Goal: Navigation & Orientation: Find specific page/section

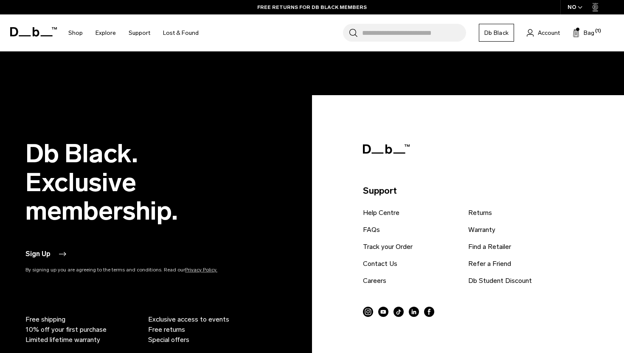
scroll to position [1482, 0]
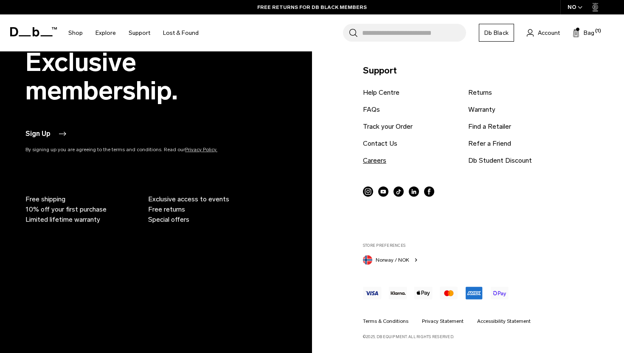
click at [379, 159] on link "Careers" at bounding box center [374, 160] width 23 height 10
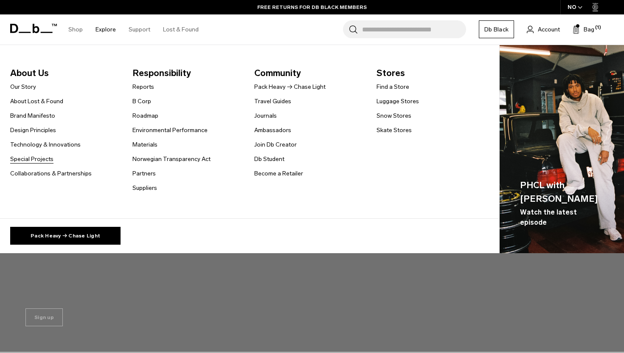
click at [37, 161] on link "Special Projects" at bounding box center [31, 159] width 43 height 9
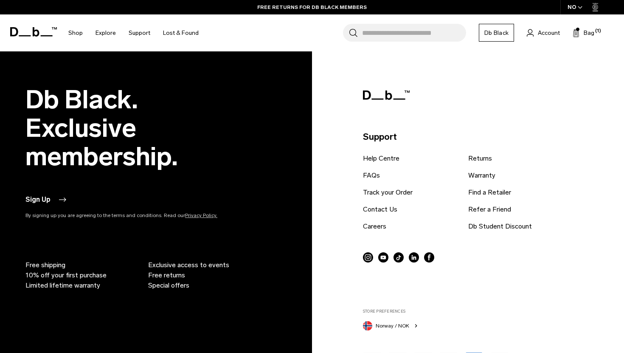
scroll to position [1230, 0]
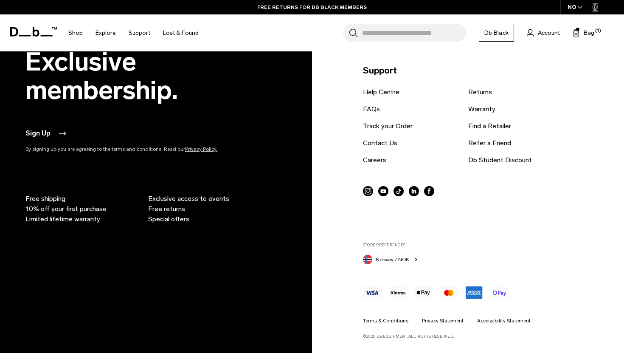
click at [408, 258] on span "Norway / NOK" at bounding box center [393, 260] width 34 height 8
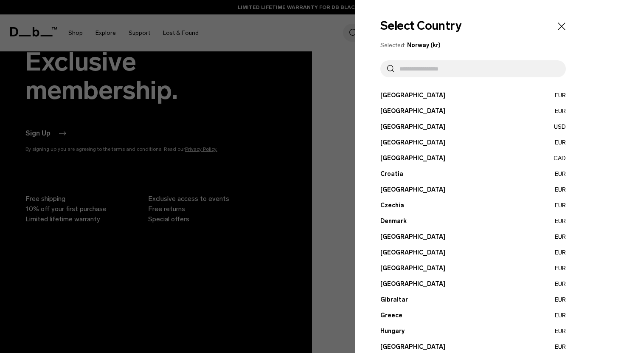
click at [330, 119] on div at bounding box center [312, 176] width 624 height 353
